Goal: Check status: Check status

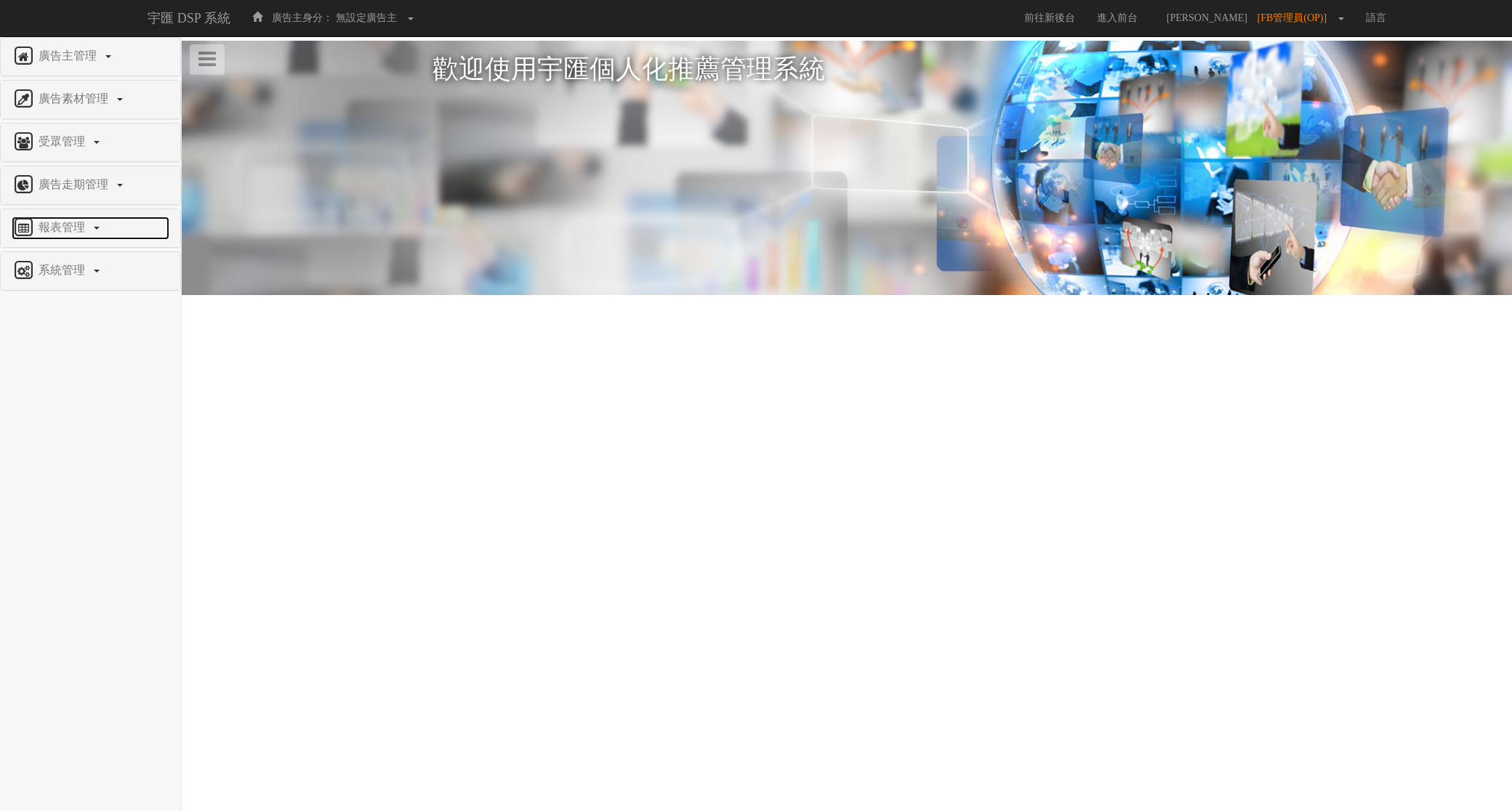
drag, startPoint x: 145, startPoint y: 229, endPoint x: 109, endPoint y: 227, distance: 36.1
click at [144, 229] on link "報表管理" at bounding box center [89, 228] width 157 height 24
click at [51, 264] on span "全站分析" at bounding box center [37, 262] width 52 height 11
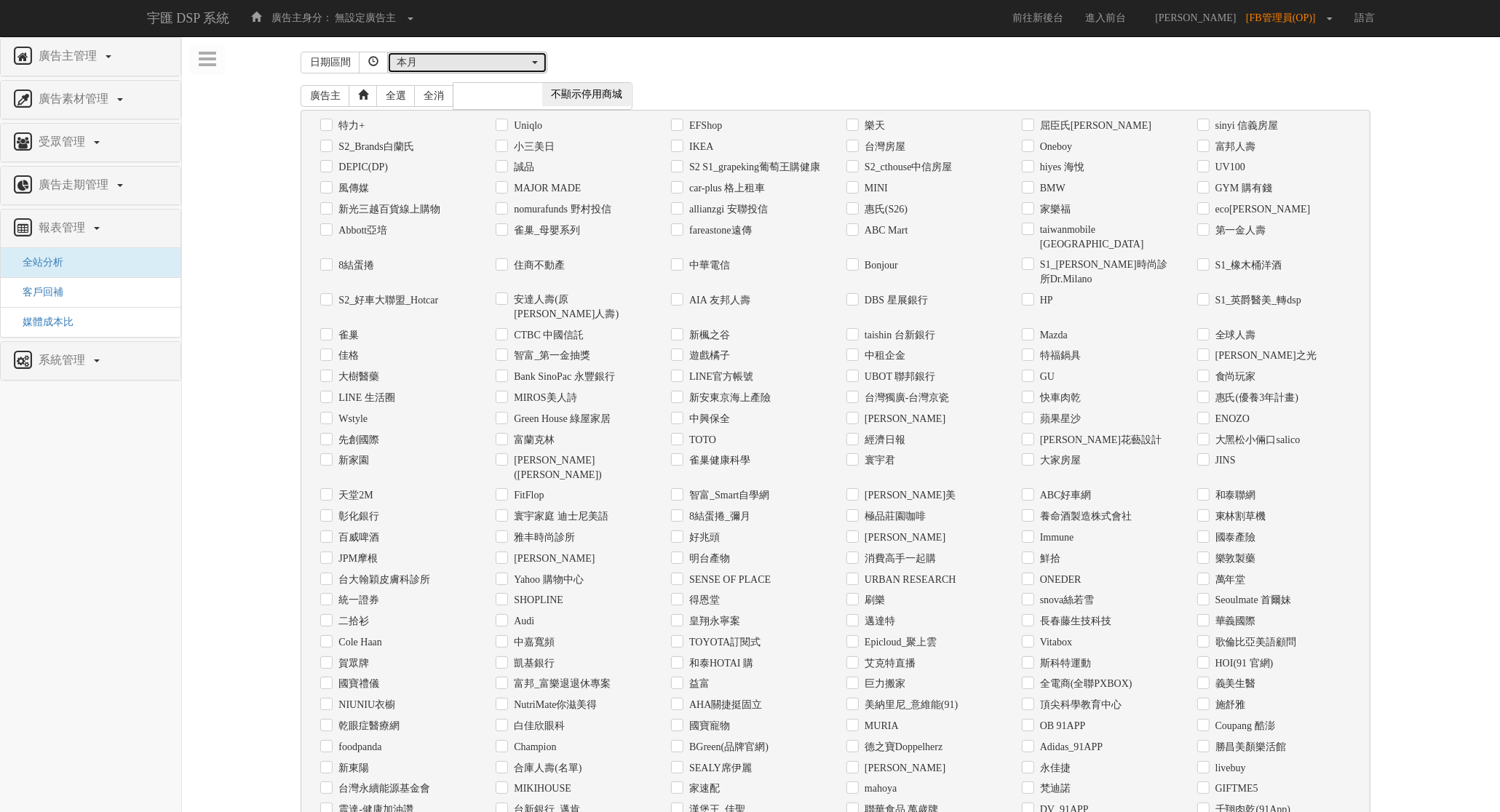
click at [475, 57] on div "本月" at bounding box center [462, 62] width 132 height 14
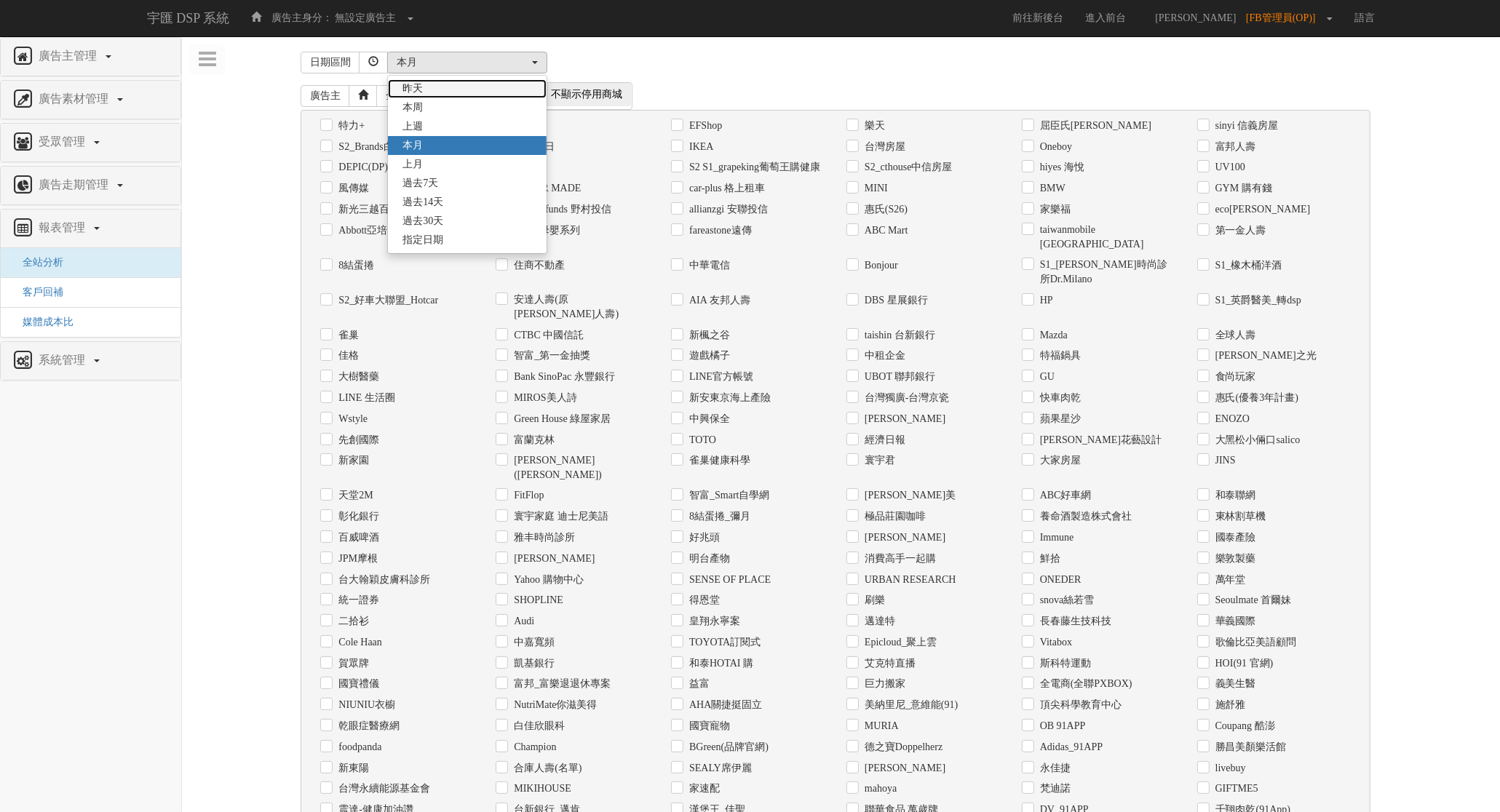
click at [437, 91] on link "昨天" at bounding box center [467, 89] width 158 height 19
select select "LastDay"
